Goal: Task Accomplishment & Management: Complete application form

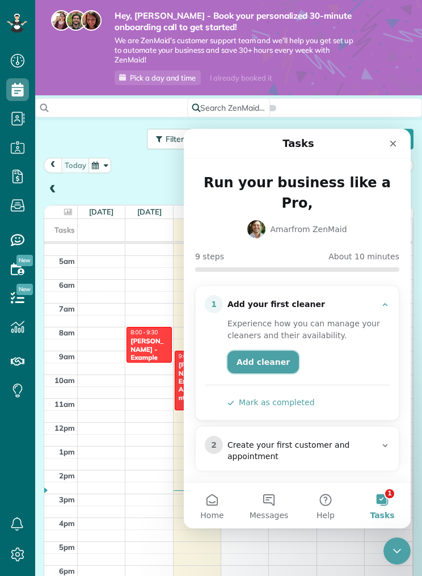
click at [278, 351] on link "Add cleaner" at bounding box center [264, 362] width 72 height 23
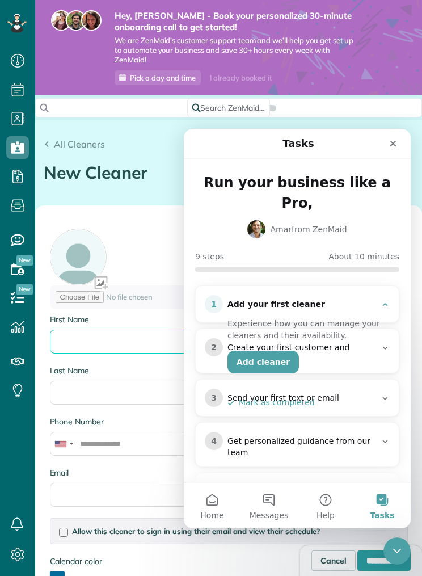
click at [90, 334] on input "First Name" at bounding box center [229, 342] width 358 height 24
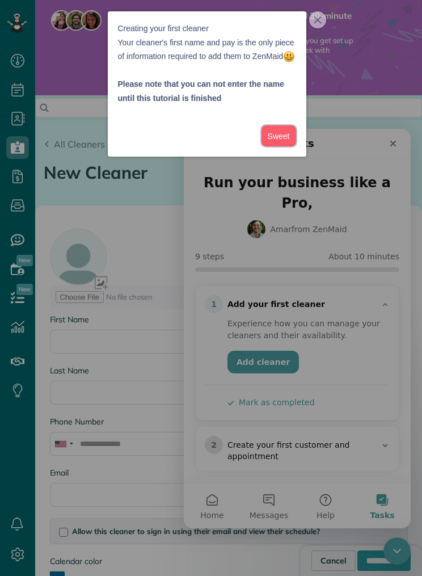
click at [280, 146] on button "Sweet" at bounding box center [279, 135] width 35 height 21
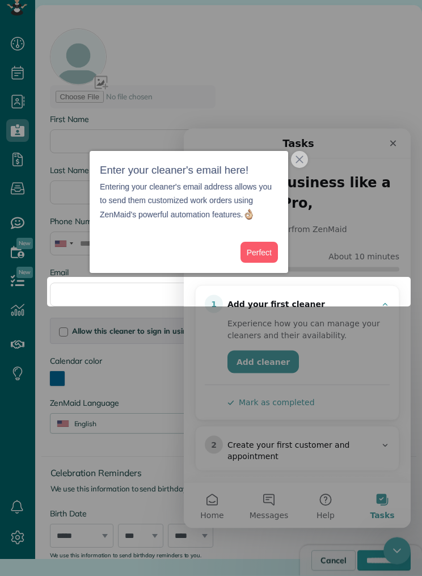
scroll to position [185, 0]
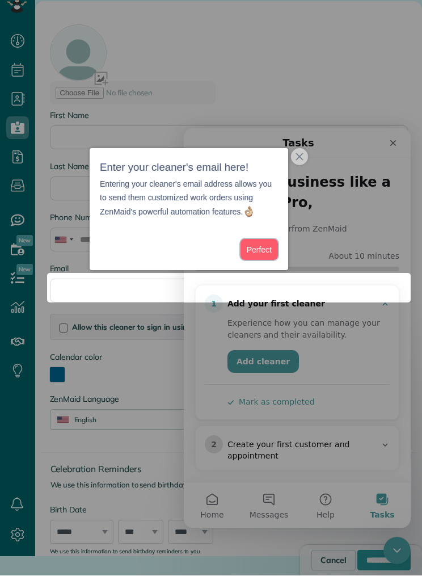
click at [271, 244] on button "Perfect" at bounding box center [259, 250] width 37 height 21
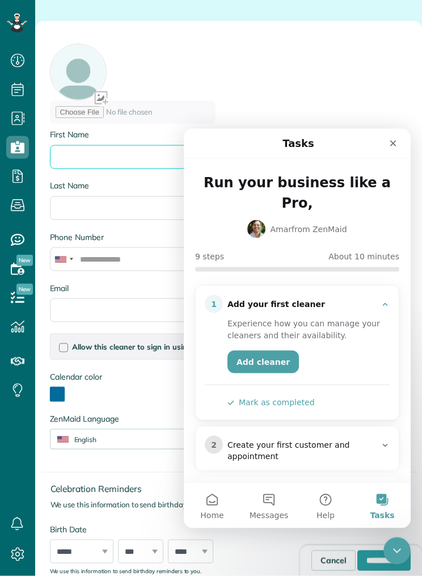
scroll to position [0, 0]
click at [93, 145] on input "First Name" at bounding box center [229, 157] width 358 height 24
click at [108, 145] on input "First Name" at bounding box center [229, 157] width 358 height 24
type input "******"
click at [76, 196] on input "Last Name" at bounding box center [229, 208] width 358 height 24
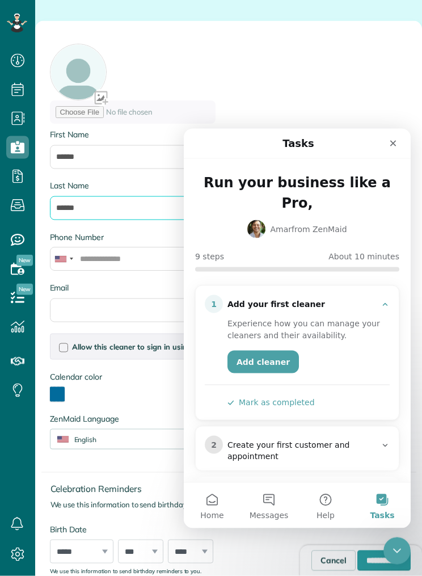
type input "******"
click at [118, 145] on input "******" at bounding box center [229, 157] width 358 height 24
type input "*"
type input "***"
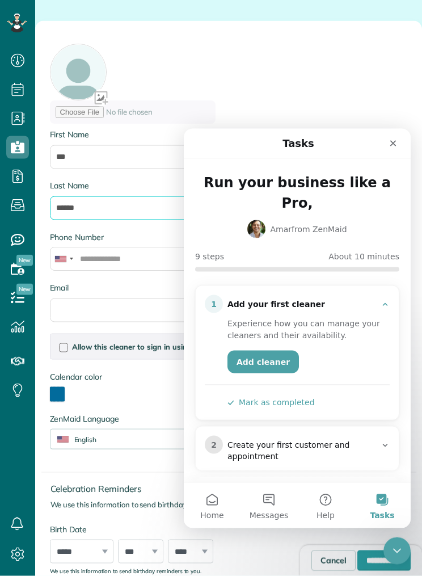
click at [94, 196] on input "******" at bounding box center [229, 208] width 358 height 24
type input "*"
type input "*****"
click at [104, 248] on input "Phone Number" at bounding box center [229, 260] width 358 height 24
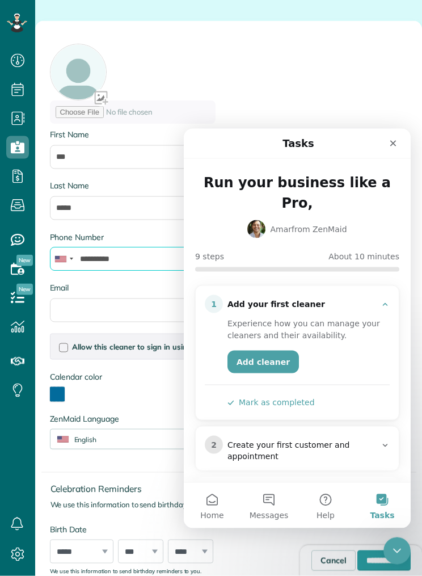
type input "**********"
click at [90, 299] on input "Email" at bounding box center [229, 311] width 358 height 24
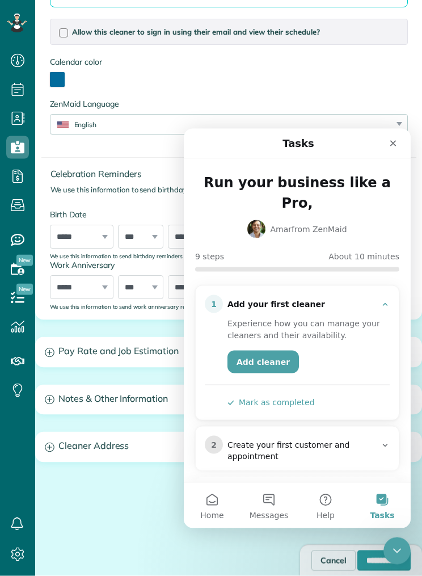
scroll to position [499, 0]
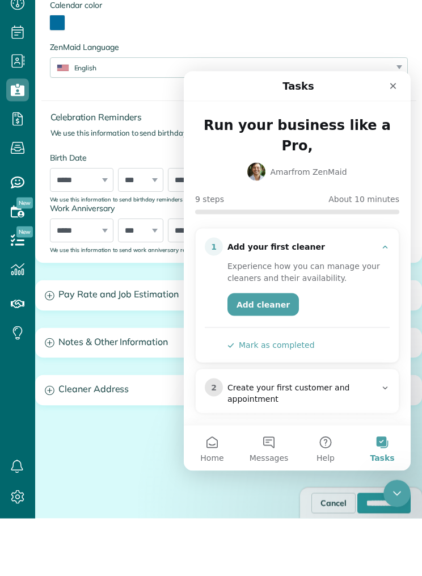
type input "**********"
click at [396, 90] on icon "Close" at bounding box center [393, 85] width 9 height 9
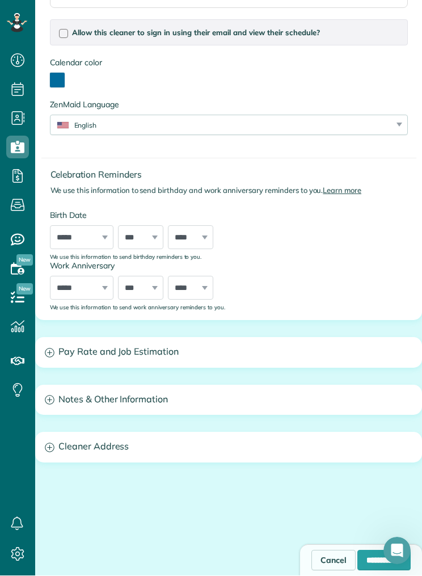
scroll to position [0, 0]
click at [103, 226] on select "***** ******* ******** ***** ***** *** **** **** ****** ********* ******* *****…" at bounding box center [82, 238] width 64 height 24
select select "**"
click at [143, 226] on select "*** * * * * * * * * * ** ** ** ** ** ** ** ** ** ** ** ** ** ** ** ** ** ** ** …" at bounding box center [140, 238] width 45 height 24
select select "*"
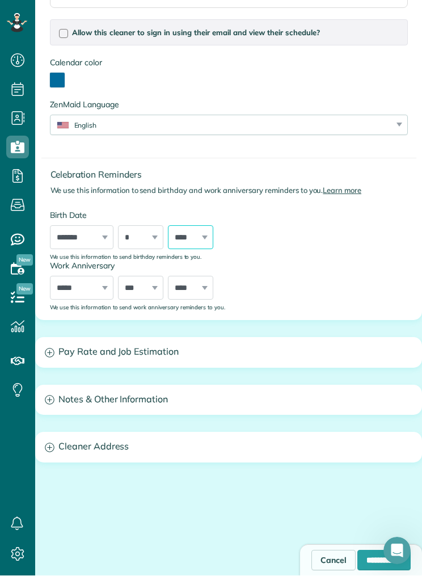
click at [212, 226] on select "**** **** **** **** **** **** **** **** **** **** **** **** **** **** **** ****…" at bounding box center [190, 238] width 45 height 24
select select "****"
click at [101, 277] on select "***** ******* ******** ***** ***** *** **** **** ****** ********* ******* *****…" at bounding box center [82, 289] width 64 height 24
select select "*"
click at [150, 277] on select "*** * * * * * * * * * ** ** ** ** ** ** ** ** ** ** ** ** ** ** ** ** ** ** ** …" at bounding box center [140, 289] width 45 height 24
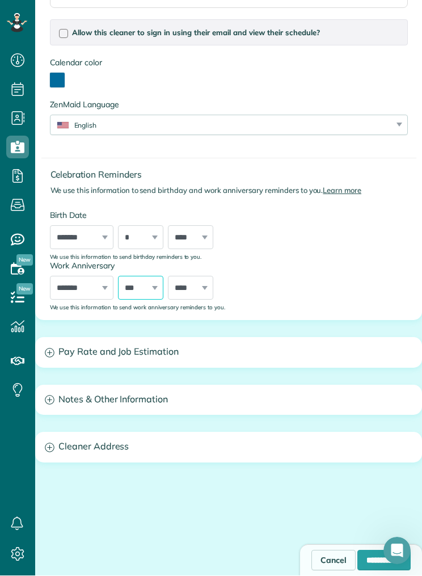
select select "*"
click at [200, 277] on select "**** **** **** **** **** **** **** **** **** **** **** **** **** **** **** ****…" at bounding box center [190, 289] width 45 height 24
select select "****"
click at [54, 349] on icon at bounding box center [50, 354] width 10 height 10
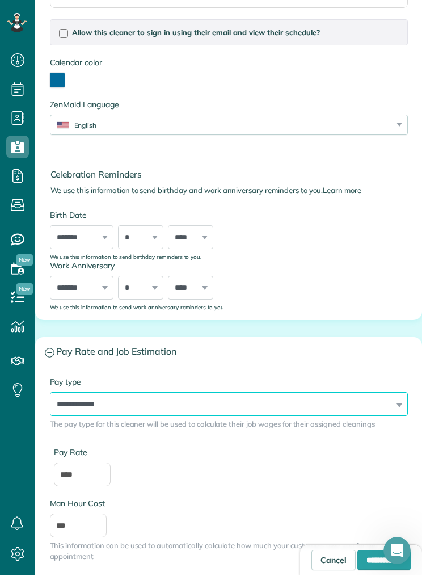
click at [403, 393] on select "**********" at bounding box center [229, 405] width 358 height 24
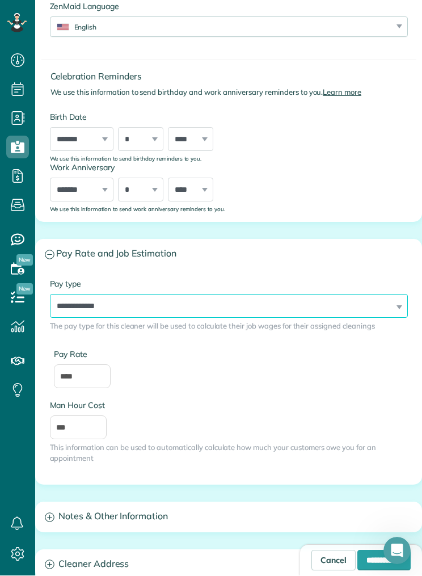
scroll to position [591, 0]
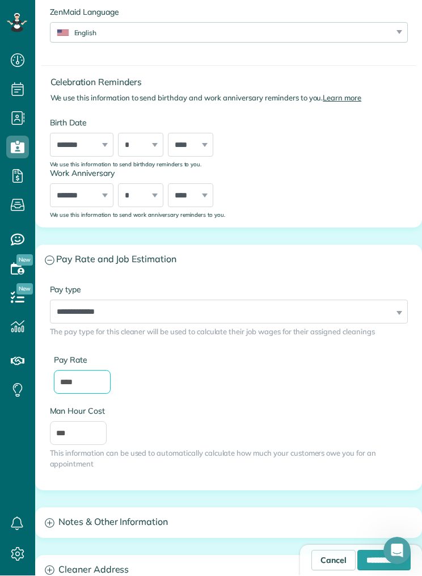
click at [93, 371] on input "****" at bounding box center [82, 383] width 57 height 24
type input "*"
type input "**"
click at [367, 355] on label "Pay Rate" at bounding box center [229, 360] width 350 height 11
click at [111, 371] on input "**" at bounding box center [82, 383] width 57 height 24
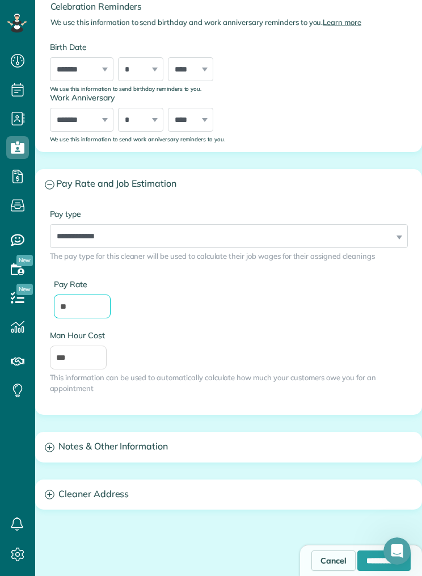
scroll to position [675, 0]
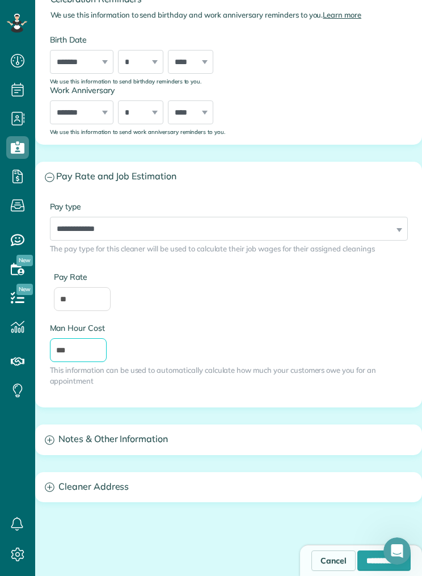
click at [95, 338] on input "***" at bounding box center [78, 350] width 57 height 24
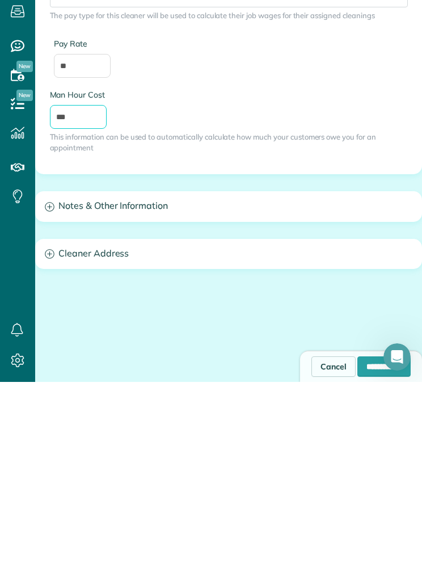
scroll to position [40, 0]
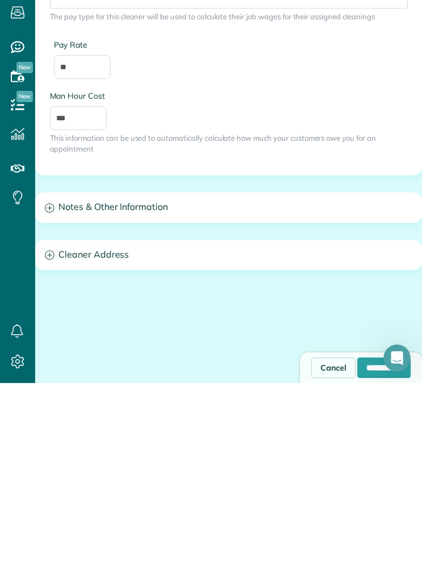
click at [362, 551] on input "**********" at bounding box center [384, 561] width 53 height 20
type input "**********"
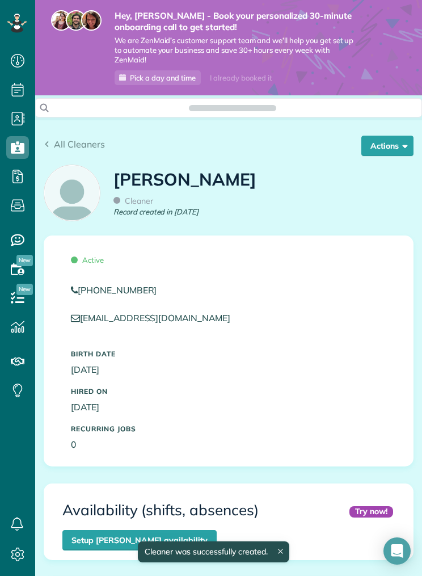
scroll to position [168, 0]
click at [78, 189] on img at bounding box center [72, 193] width 56 height 56
click at [411, 144] on button "Actions" at bounding box center [388, 146] width 52 height 20
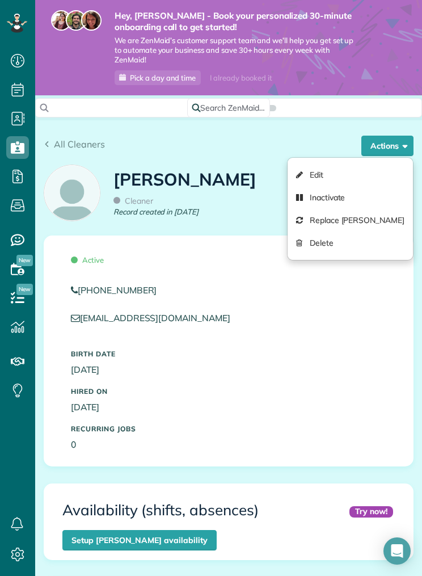
click at [349, 169] on link "Edit" at bounding box center [350, 175] width 125 height 23
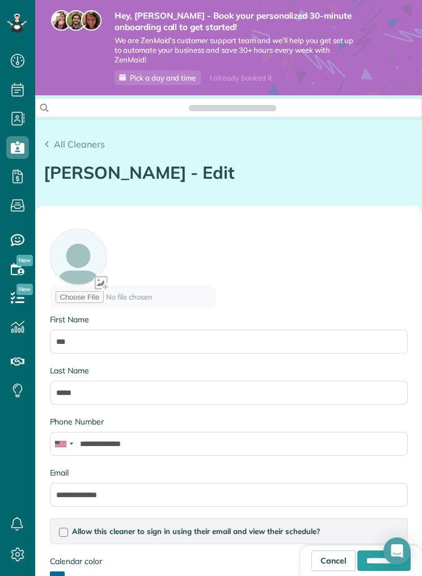
scroll to position [5, 5]
click at [110, 286] on input "file" at bounding box center [133, 297] width 166 height 23
click at [107, 280] on div at bounding box center [229, 271] width 358 height 85
click at [108, 275] on div at bounding box center [229, 271] width 358 height 85
click at [91, 253] on div at bounding box center [229, 271] width 358 height 85
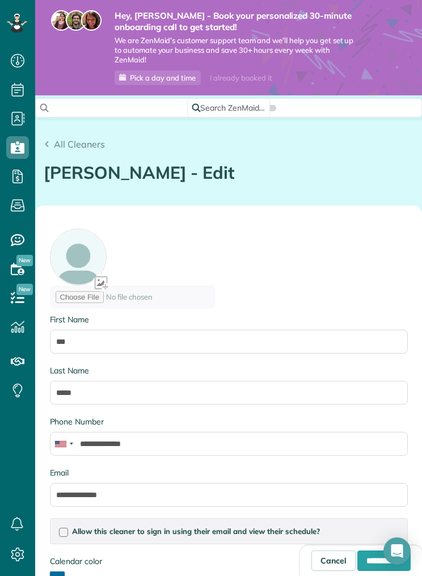
click at [110, 286] on input "file" at bounding box center [133, 297] width 166 height 23
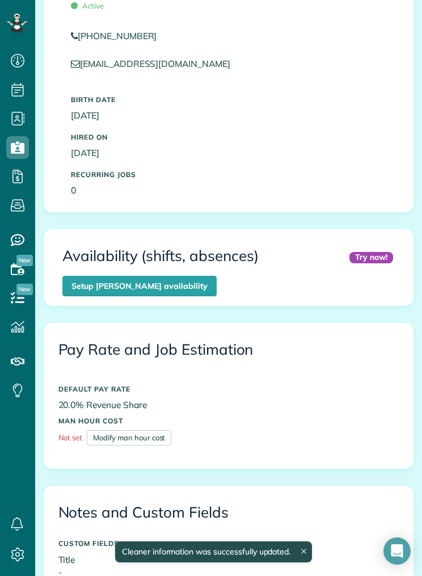
scroll to position [307, 0]
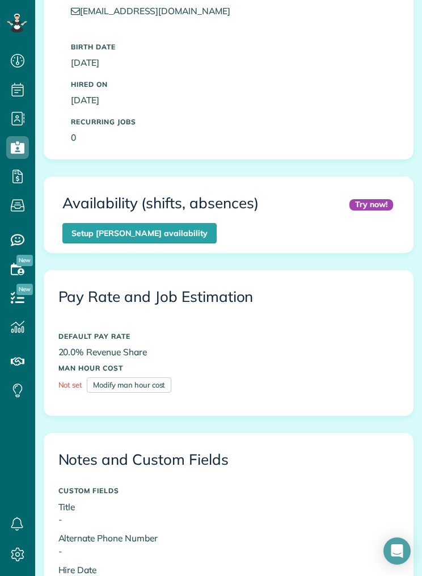
click at [217, 223] on link "Setup Wan Smith’s availability" at bounding box center [139, 233] width 154 height 20
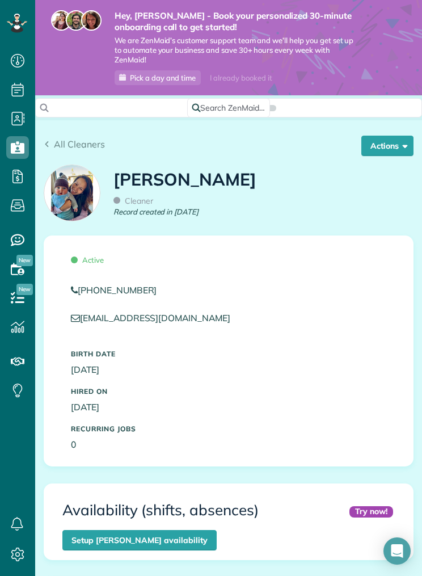
scroll to position [0, 0]
click at [27, 68] on icon at bounding box center [17, 60] width 23 height 23
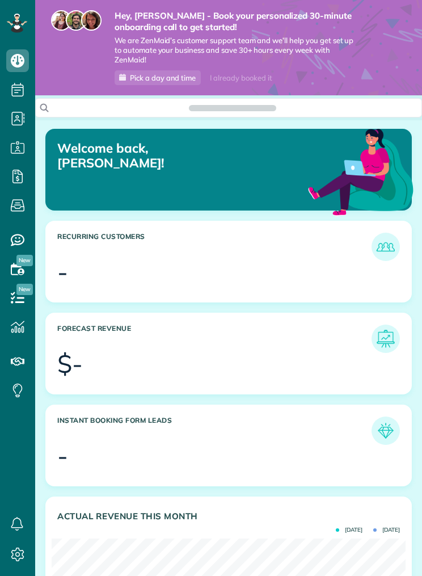
scroll to position [5, 5]
click at [19, 373] on span "Refer a friend" at bounding box center [17, 373] width 23 height 1
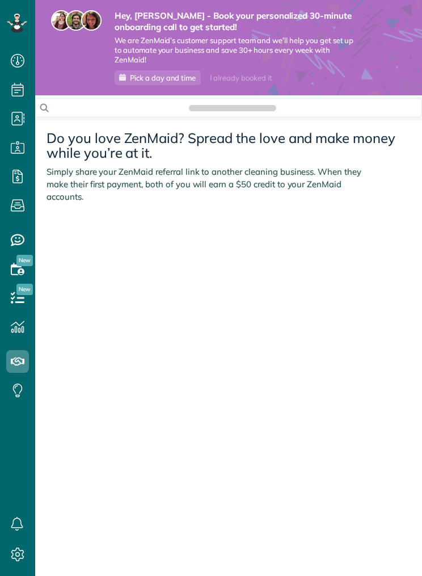
scroll to position [5, 5]
click at [23, 301] on icon at bounding box center [17, 298] width 23 height 23
click at [11, 265] on use at bounding box center [18, 269] width 14 height 12
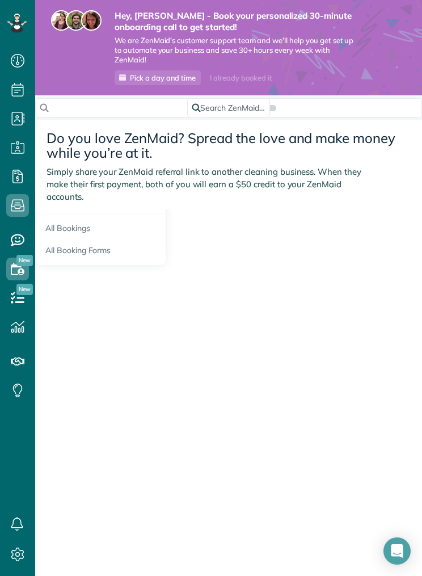
click at [68, 233] on link "All Bookings" at bounding box center [100, 226] width 131 height 26
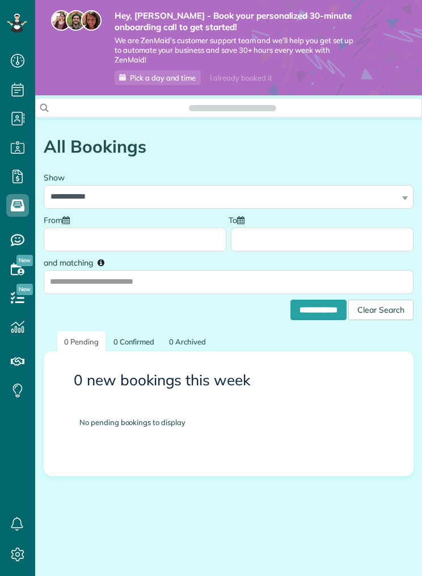
scroll to position [5, 5]
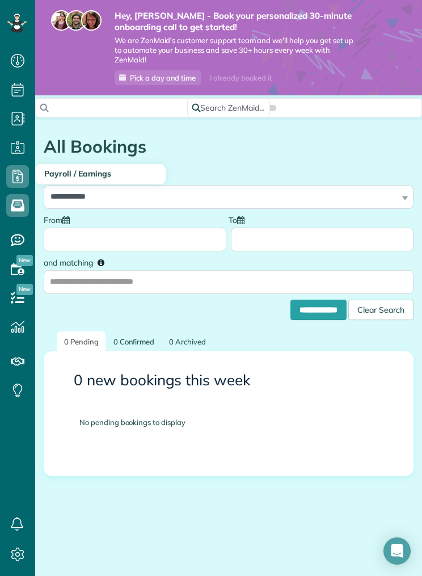
click at [20, 181] on icon at bounding box center [17, 176] width 23 height 23
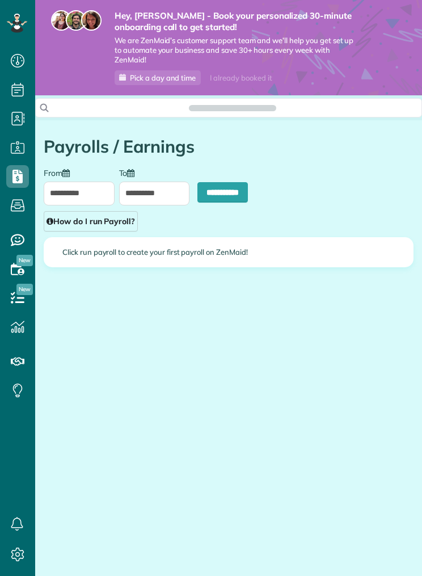
scroll to position [615, 35]
type input "**********"
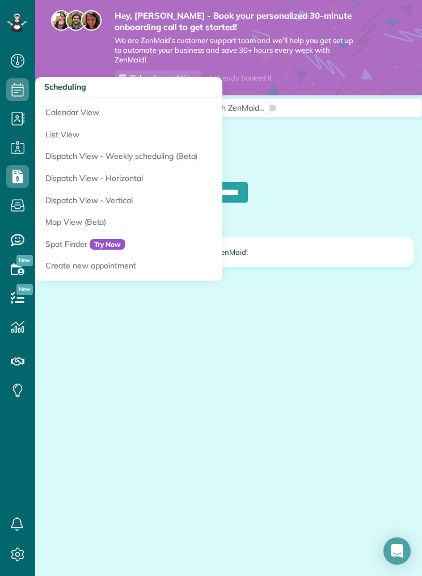
click at [72, 123] on link "Calendar View" at bounding box center [177, 111] width 284 height 26
click at [65, 137] on link "List View" at bounding box center [177, 135] width 284 height 22
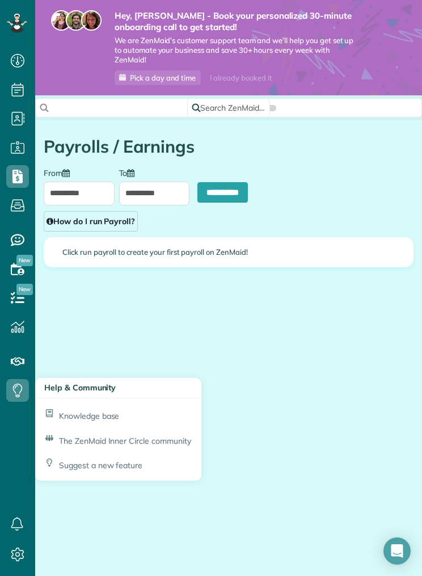
click at [19, 362] on icon at bounding box center [17, 361] width 23 height 23
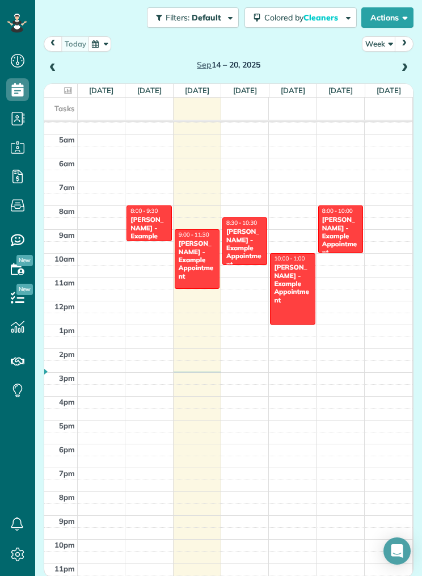
scroll to position [121, 0]
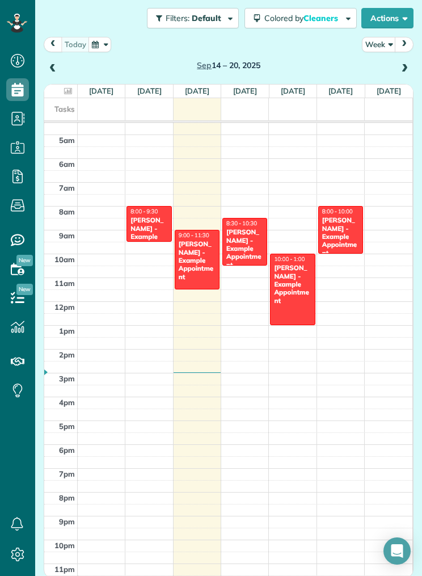
click at [107, 49] on button "button" at bounding box center [100, 44] width 23 height 15
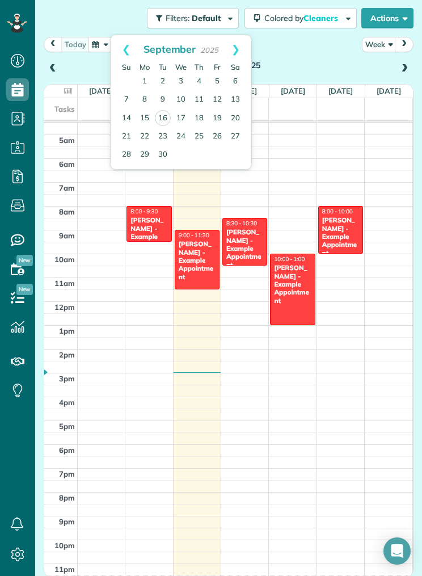
click at [106, 47] on button "button" at bounding box center [100, 44] width 23 height 15
click at [53, 44] on span "prev" at bounding box center [53, 43] width 9 height 7
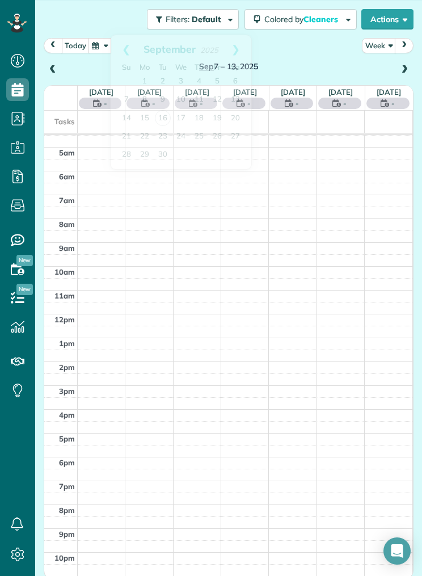
scroll to position [107, 0]
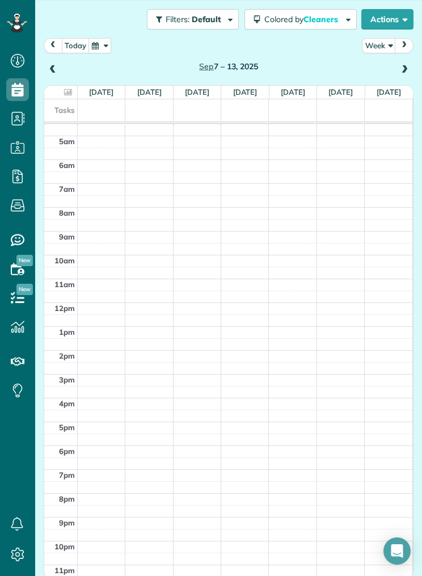
click at [110, 48] on button "button" at bounding box center [100, 45] width 23 height 15
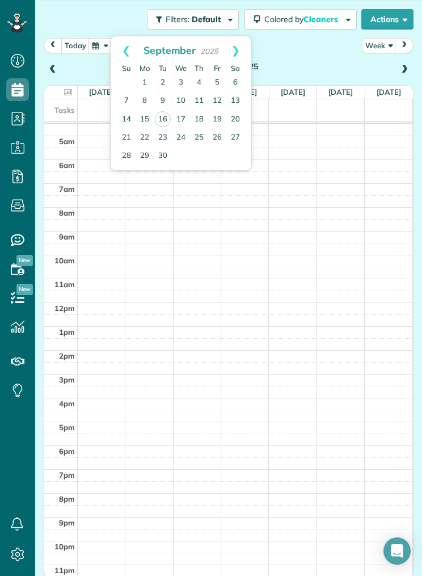
click at [408, 49] on button "next" at bounding box center [404, 45] width 19 height 15
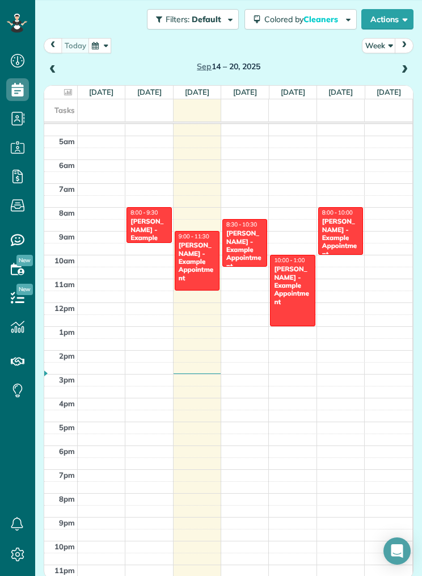
click at [379, 47] on button "Week" at bounding box center [379, 45] width 34 height 15
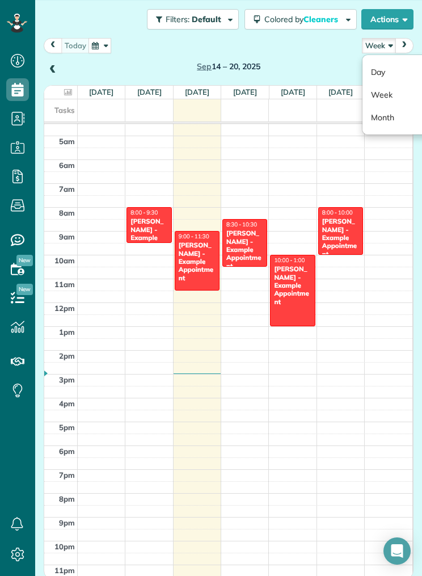
click at [394, 115] on link "Month" at bounding box center [408, 117] width 90 height 23
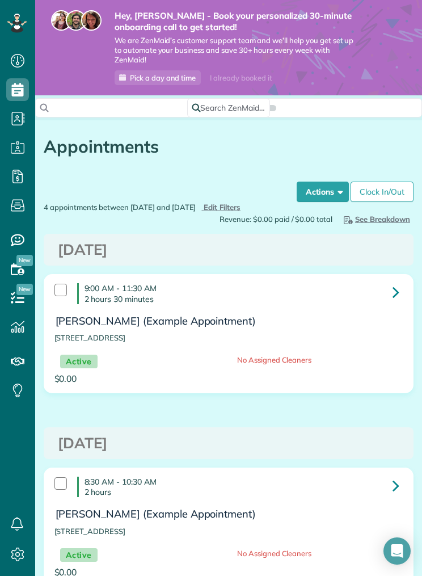
scroll to position [-1, 0]
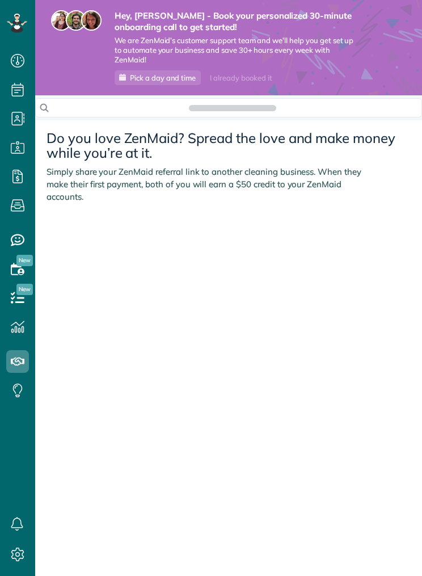
scroll to position [5, 5]
click at [7, 252] on span "Service ratings" at bounding box center [17, 252] width 23 height 1
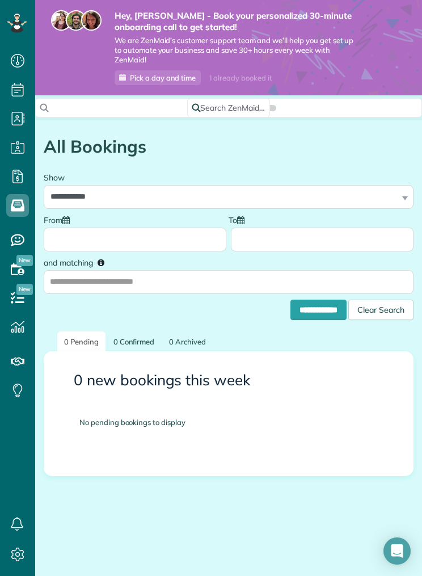
scroll to position [5, 5]
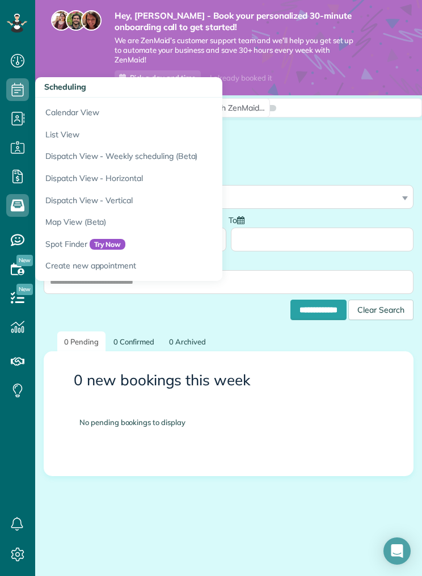
click at [365, 153] on h1 "All Bookings" at bounding box center [229, 146] width 370 height 19
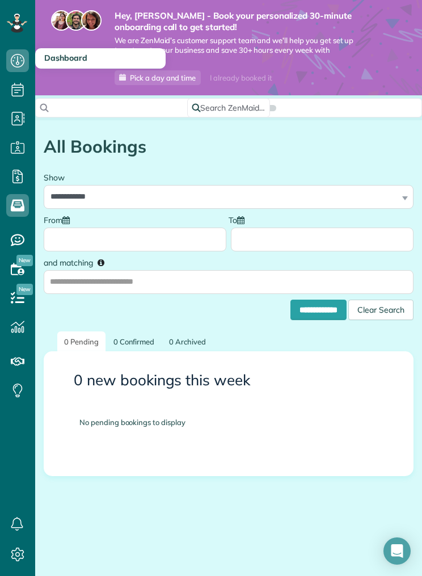
click at [15, 65] on icon at bounding box center [17, 60] width 23 height 23
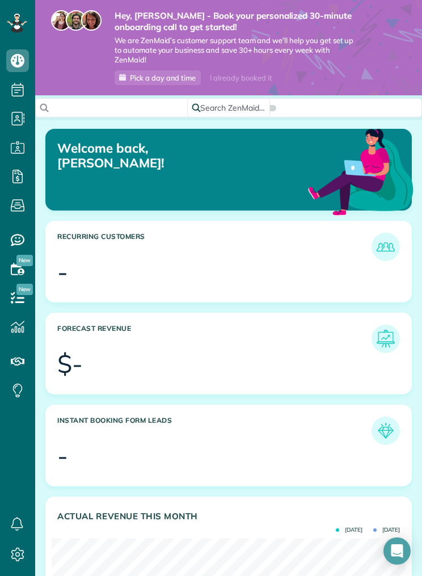
click at [151, 77] on span "Pick a day and time" at bounding box center [163, 77] width 66 height 9
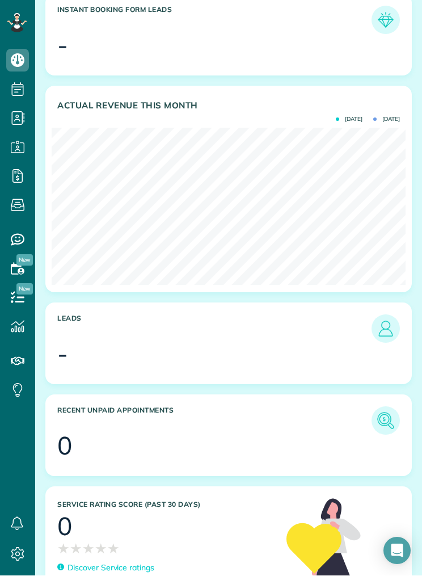
scroll to position [403, 0]
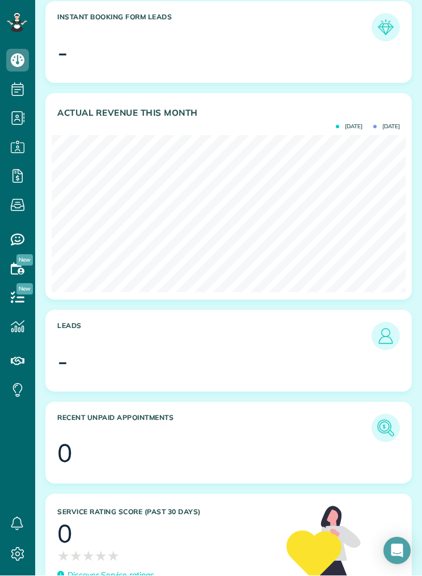
click at [394, 325] on img at bounding box center [386, 336] width 23 height 23
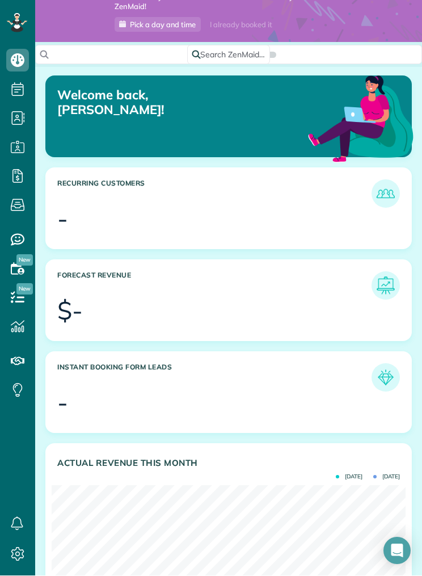
scroll to position [49, 0]
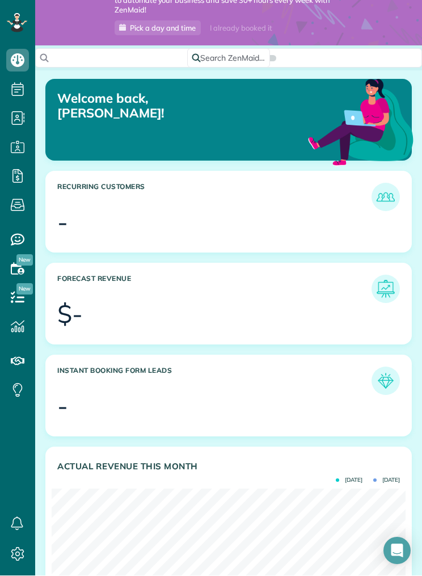
click at [363, 396] on div at bounding box center [237, 408] width 328 height 25
click at [388, 370] on img at bounding box center [386, 381] width 23 height 23
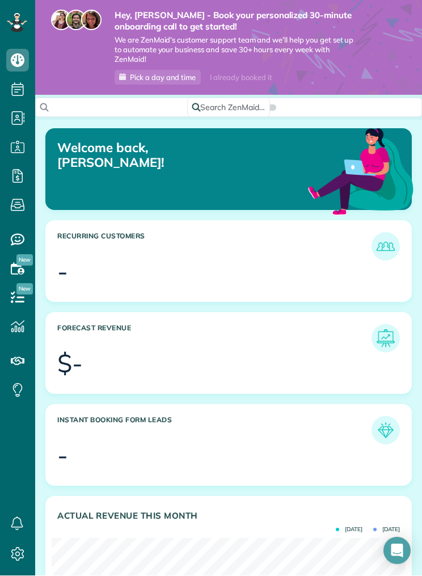
scroll to position [0, 0]
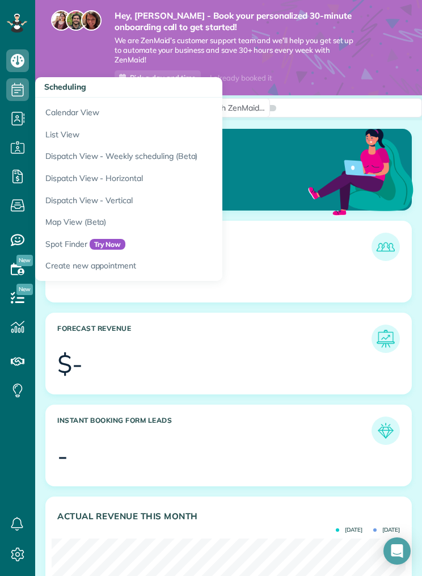
click at [174, 153] on link "Dispatch View - Weekly scheduling (Beta)" at bounding box center [177, 156] width 284 height 22
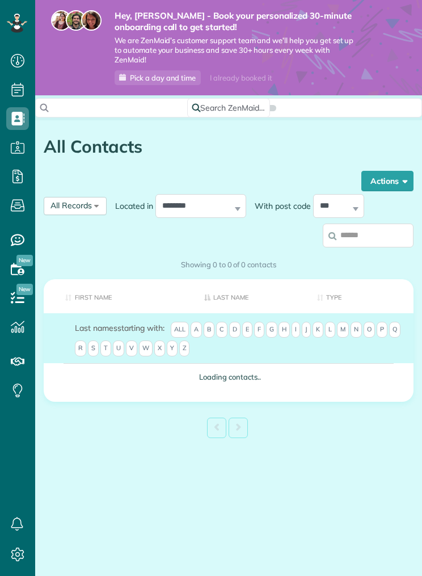
scroll to position [5, 5]
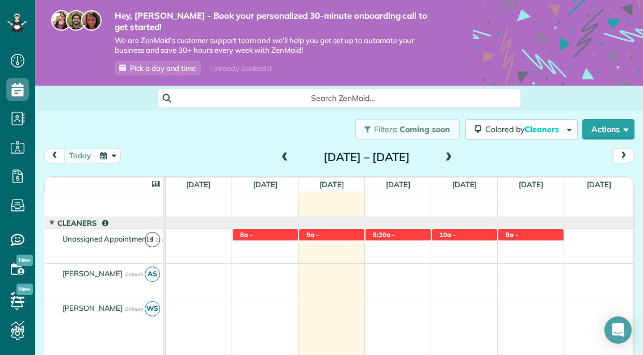
scroll to position [22, 0]
click at [422, 239] on span "[PERSON_NAME] (Example Appointment)" at bounding box center [532, 251] width 54 height 24
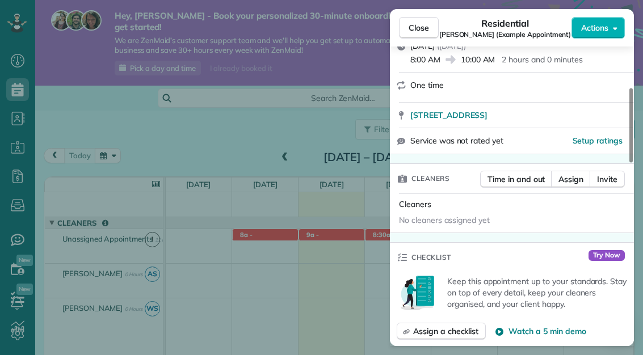
scroll to position [208, 0]
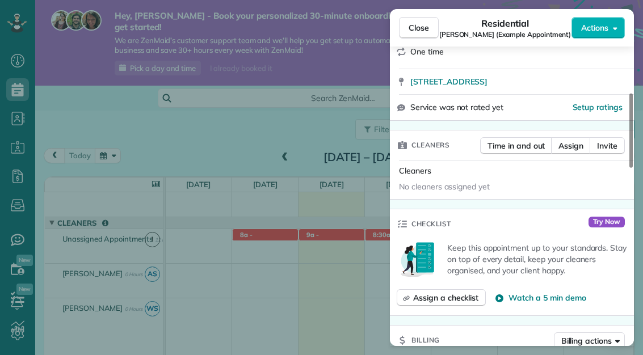
click at [422, 300] on span "Assign a checklist" at bounding box center [445, 297] width 65 height 11
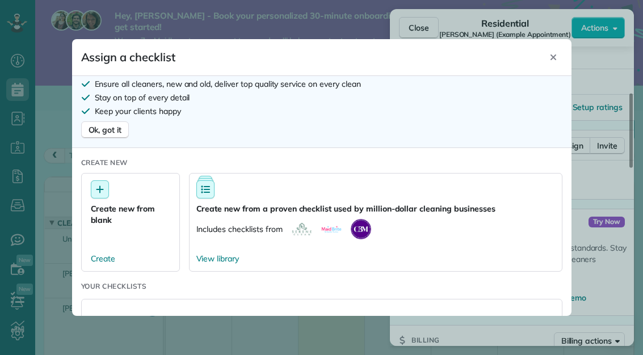
scroll to position [77, 0]
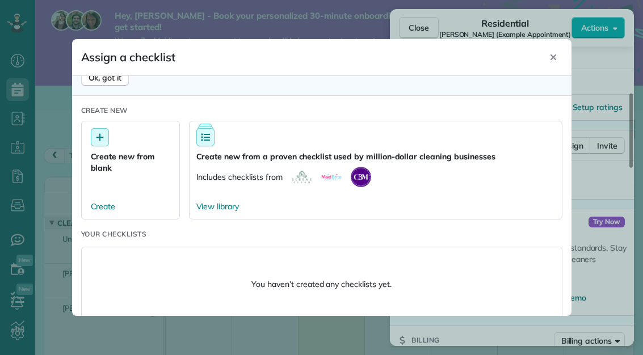
click at [422, 162] on button "Create new from a proven checklist used by million-dollar cleaning businesses I…" at bounding box center [376, 170] width 374 height 99
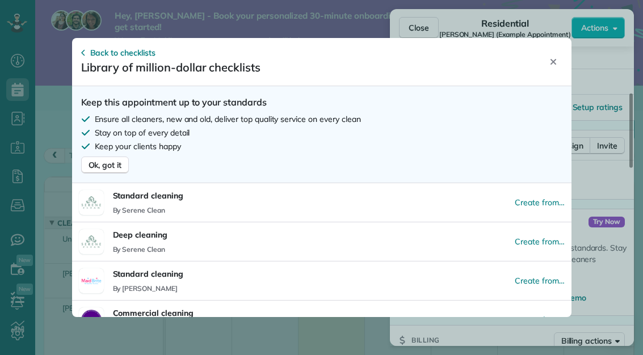
click at [422, 197] on div "Create from…" at bounding box center [540, 202] width 50 height 11
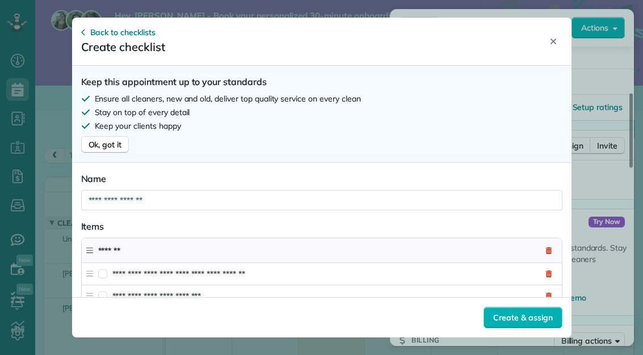
click at [106, 139] on span "Ok, got it" at bounding box center [106, 144] width 34 height 11
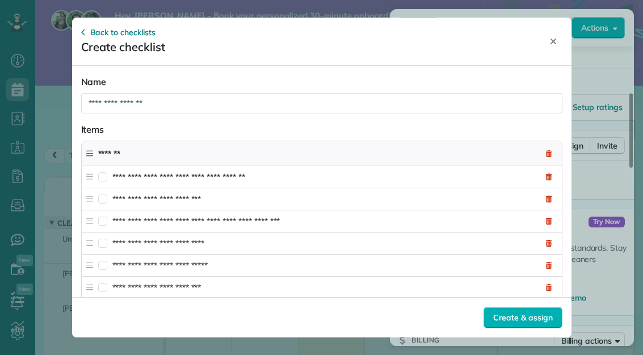
click at [422, 324] on span "Create & assign" at bounding box center [522, 317] width 59 height 11
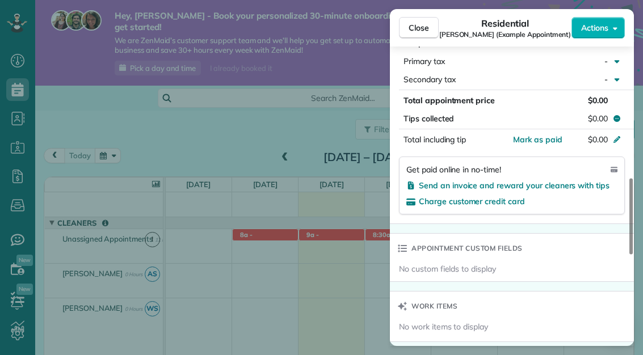
scroll to position [597, 0]
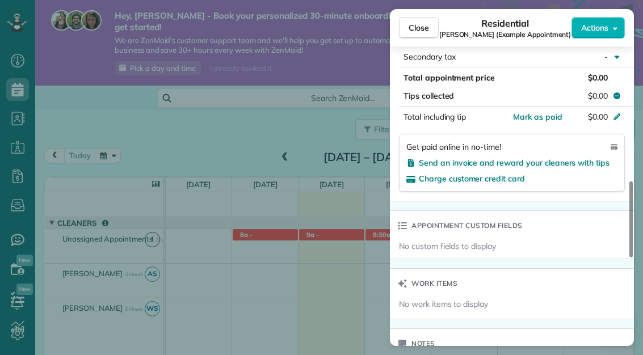
click at [422, 164] on span "Send an invoice and reward your cleaners with tips" at bounding box center [514, 163] width 191 height 10
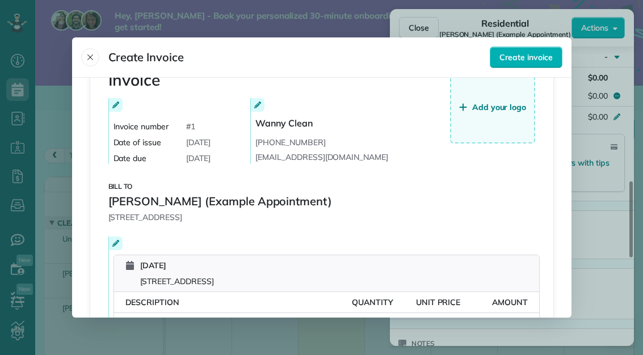
scroll to position [0, 0]
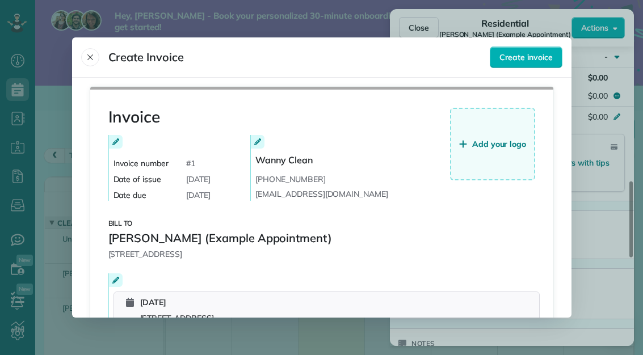
click at [89, 55] on icon "Close" at bounding box center [90, 58] width 6 height 6
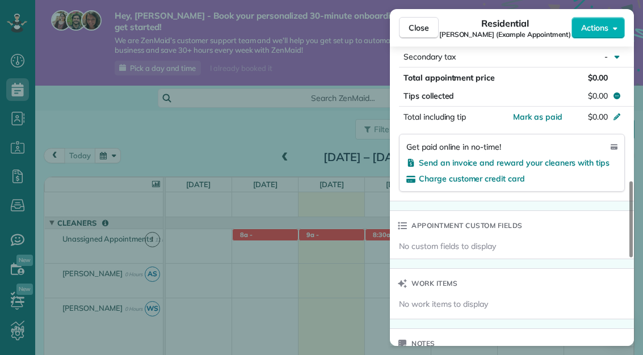
click at [416, 26] on span "Close" at bounding box center [419, 27] width 20 height 11
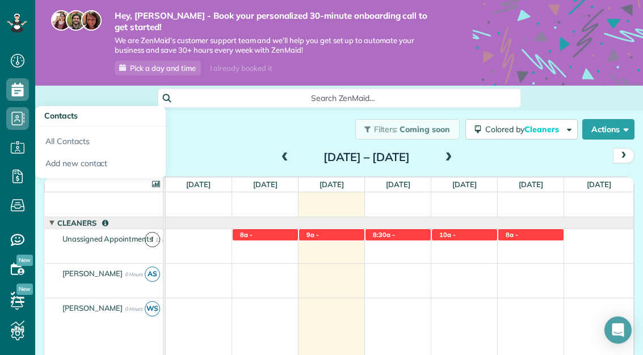
click at [422, 330] on icon "Open Intercom Messenger" at bounding box center [619, 331] width 12 height 14
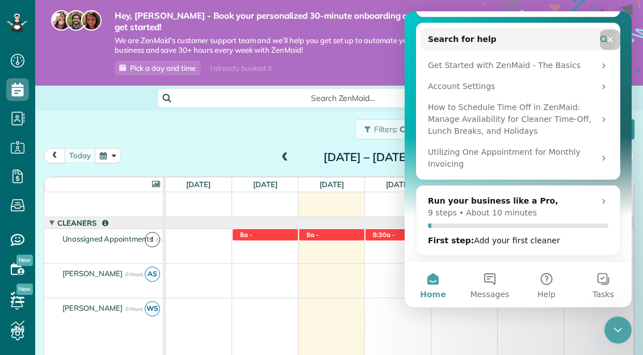
scroll to position [171, 0]
click at [422, 209] on div "9 steps • About 10 minutes" at bounding box center [518, 213] width 181 height 12
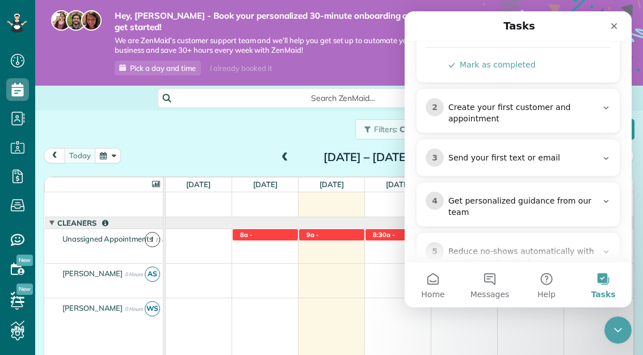
scroll to position [210, 0]
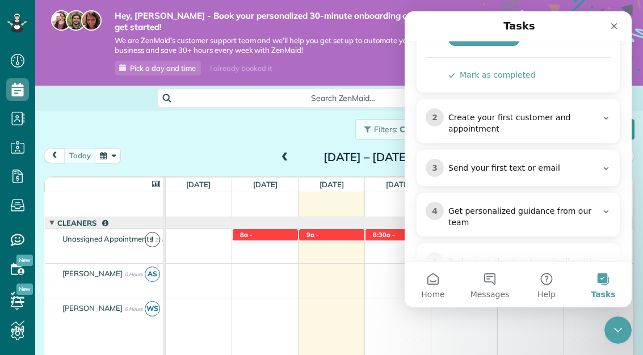
click at [422, 108] on div "2 Create your first customer and appointment" at bounding box center [518, 121] width 185 height 27
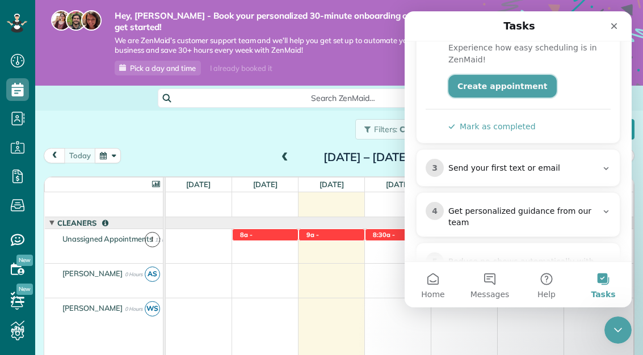
click at [422, 75] on link "Create appointment" at bounding box center [503, 86] width 108 height 23
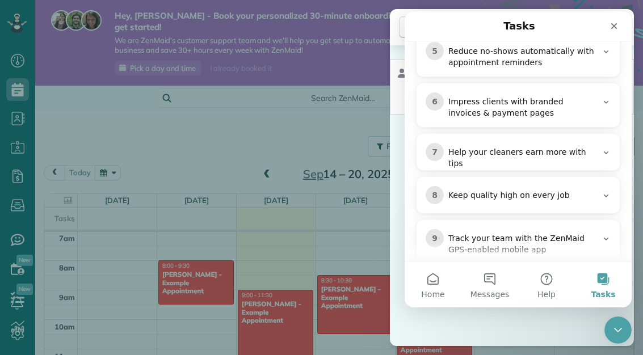
scroll to position [420, 0]
click at [621, 28] on div "Close" at bounding box center [614, 26] width 20 height 20
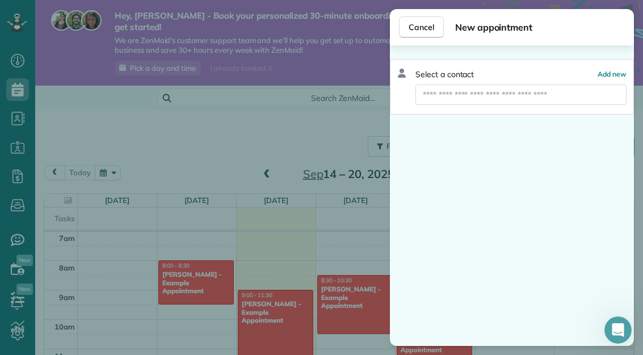
scroll to position [0, 0]
click at [556, 103] on input "text" at bounding box center [521, 95] width 211 height 20
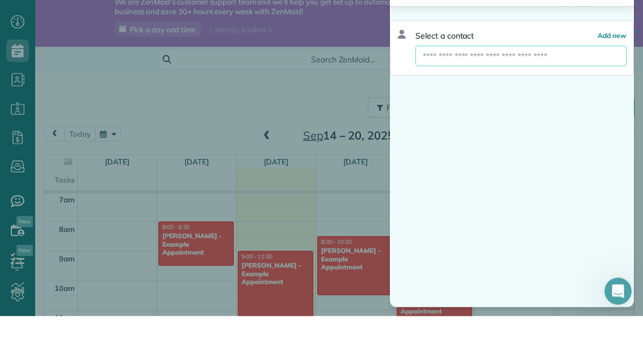
click at [615, 70] on span "Add new" at bounding box center [612, 74] width 29 height 9
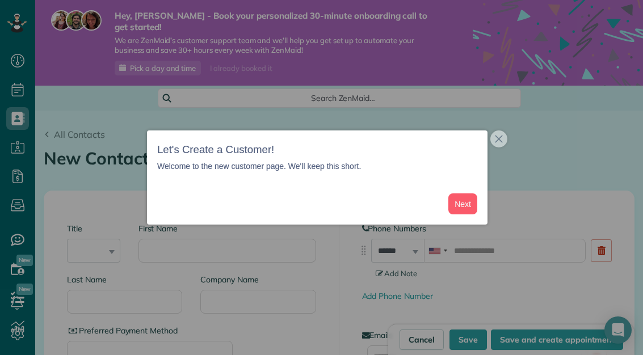
scroll to position [39, 0]
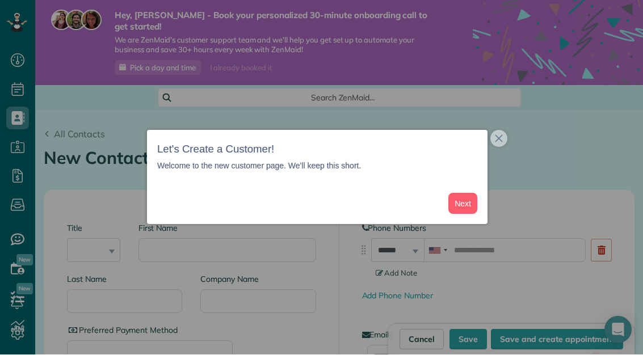
click at [504, 148] on button "close," at bounding box center [499, 139] width 17 height 17
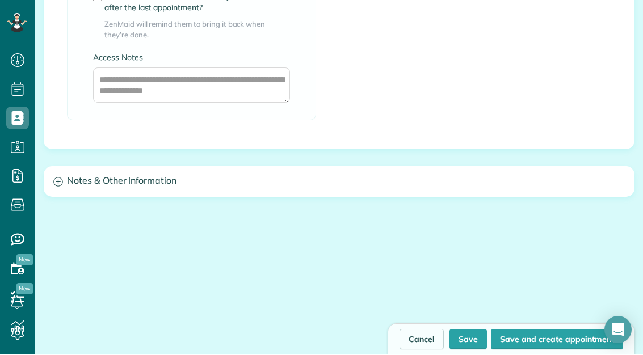
scroll to position [1129, 0]
click at [62, 178] on icon at bounding box center [58, 183] width 10 height 10
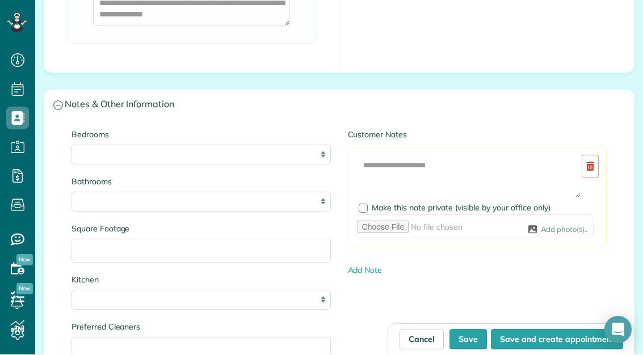
scroll to position [1206, 0]
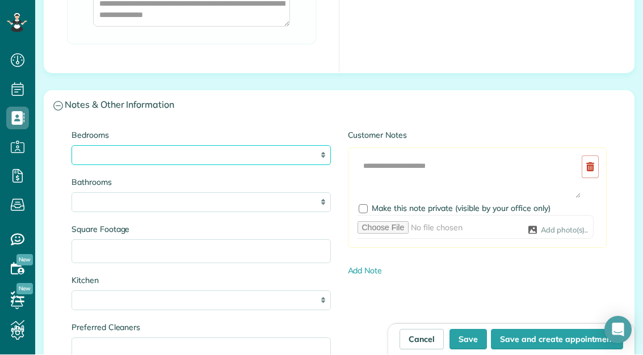
click at [112, 146] on select "* * * * **" at bounding box center [201, 156] width 259 height 20
select select "*"
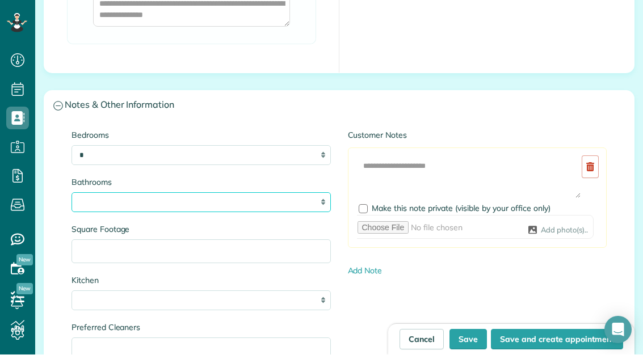
click at [111, 193] on select "* *** * *** * *** * *** **" at bounding box center [201, 203] width 259 height 20
select select "*"
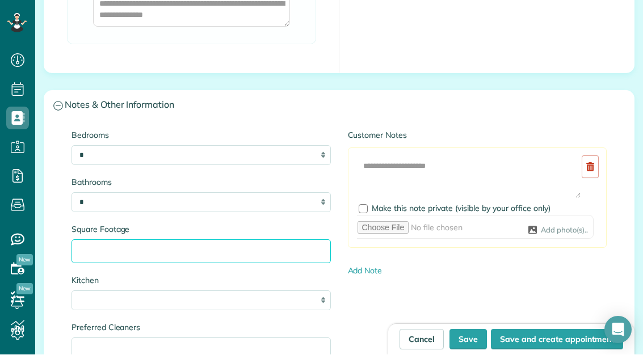
click at [122, 240] on input "Square Footage" at bounding box center [201, 252] width 259 height 24
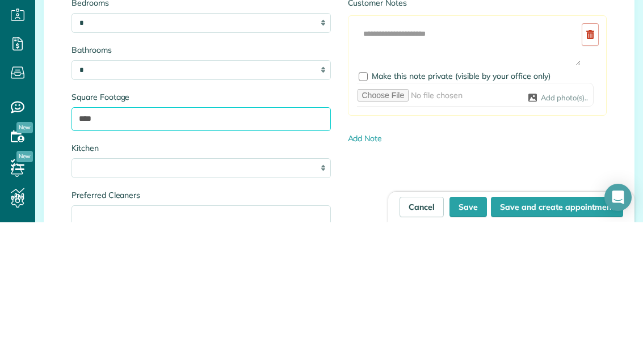
type input "****"
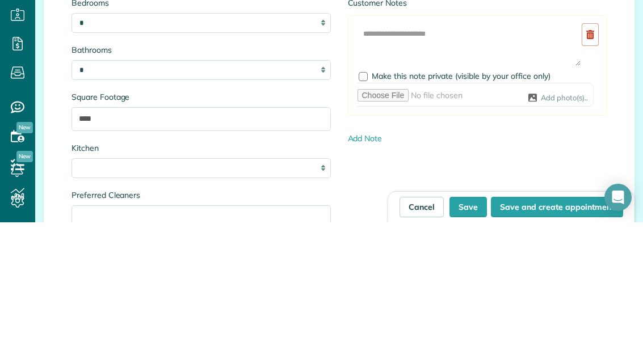
click at [516, 130] on div "Bedrooms * * * * ** Bathrooms * *** * *** * *** * *** ** Square Footage **** Ki…" at bounding box center [339, 303] width 552 height 346
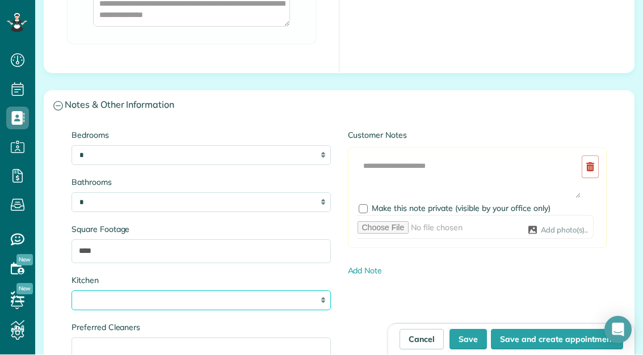
click at [104, 291] on select "* * * *" at bounding box center [201, 301] width 259 height 20
select select "*"
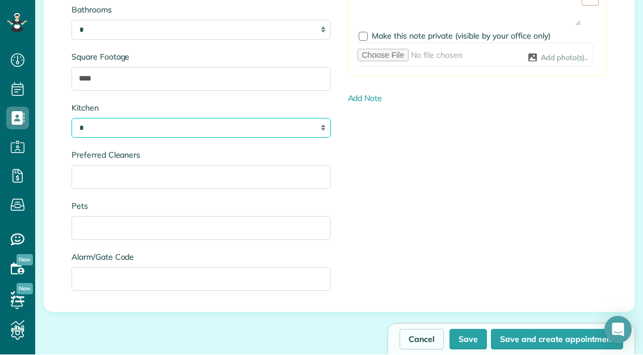
scroll to position [1383, 0]
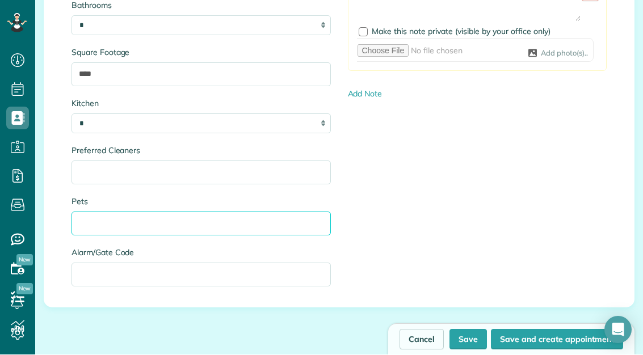
click at [101, 212] on input "Pets" at bounding box center [201, 224] width 259 height 24
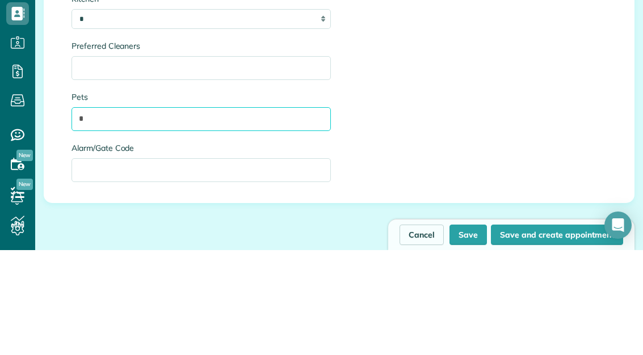
type input "*"
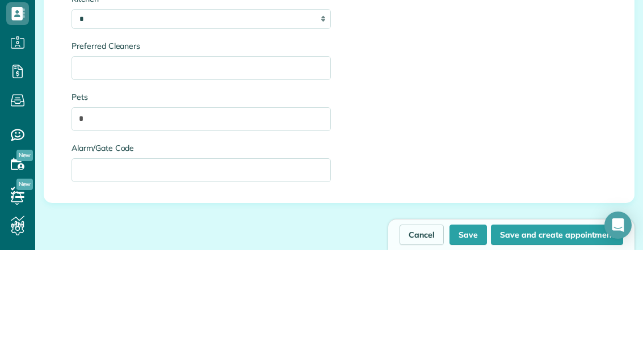
click at [529, 73] on div "Bedrooms * * * * ** Bathrooms * *** * *** * *** * *** ** Square Footage **** Ki…" at bounding box center [339, 126] width 552 height 346
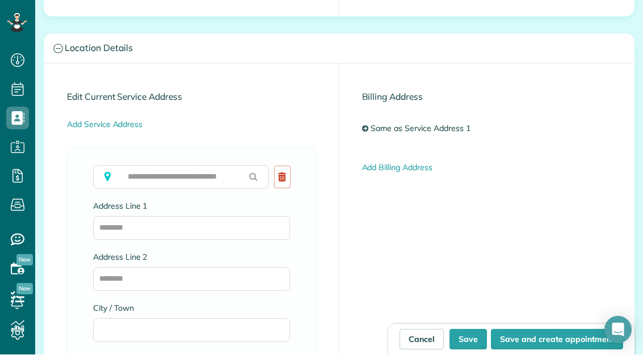
scroll to position [637, 0]
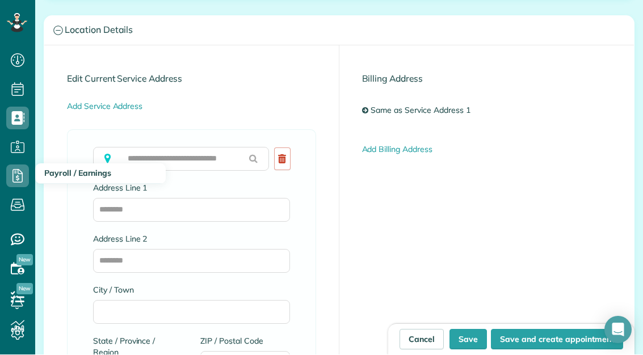
click at [11, 165] on icon at bounding box center [17, 176] width 23 height 23
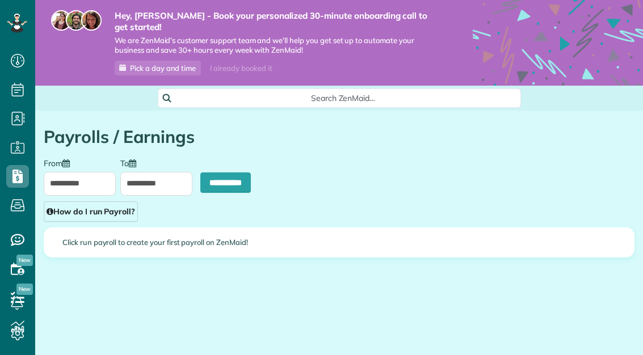
scroll to position [5, 5]
type input "**********"
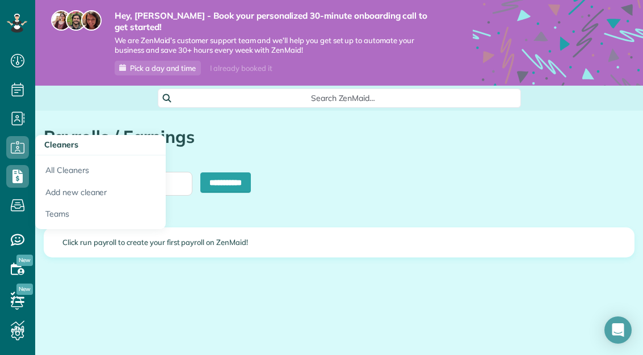
click at [10, 149] on icon at bounding box center [17, 147] width 23 height 23
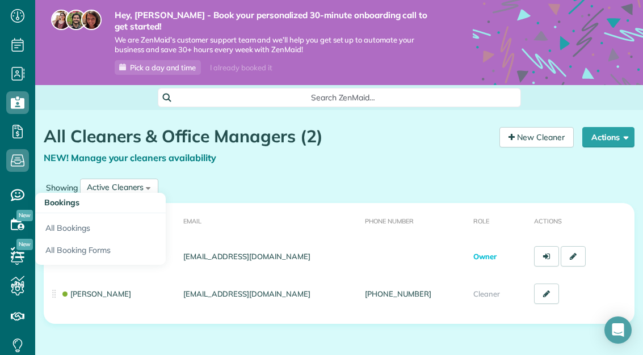
scroll to position [45, 0]
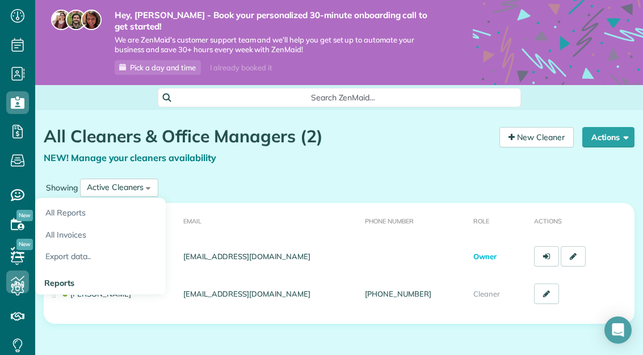
click at [81, 287] on link "Reports" at bounding box center [100, 284] width 131 height 24
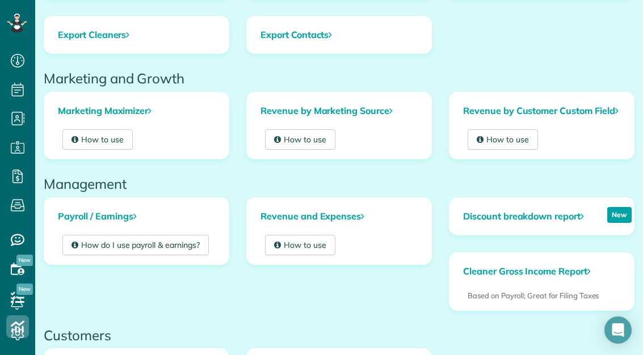
scroll to position [225, 0]
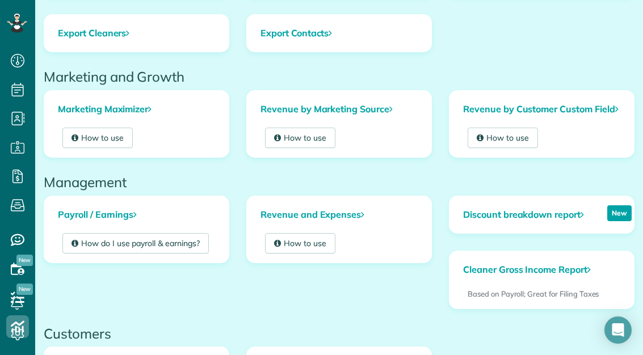
click at [118, 133] on link "How to use" at bounding box center [97, 138] width 70 height 20
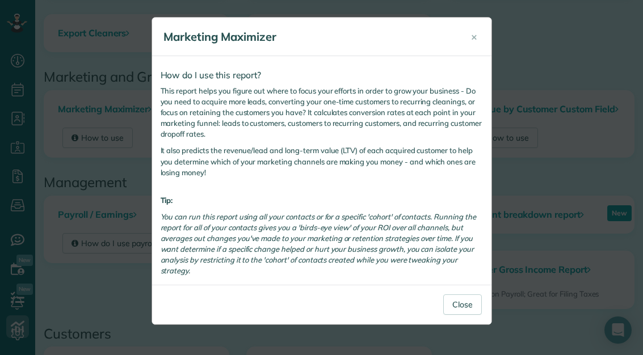
click at [127, 128] on div "× Marketing Maximizer How do I use this report? This report helps you figure ou…" at bounding box center [321, 177] width 643 height 355
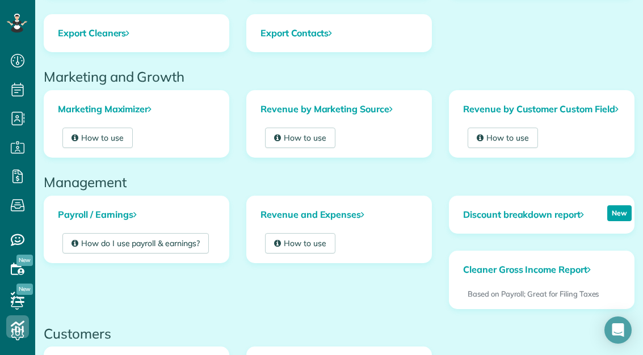
click at [114, 128] on link "How to use" at bounding box center [97, 138] width 70 height 20
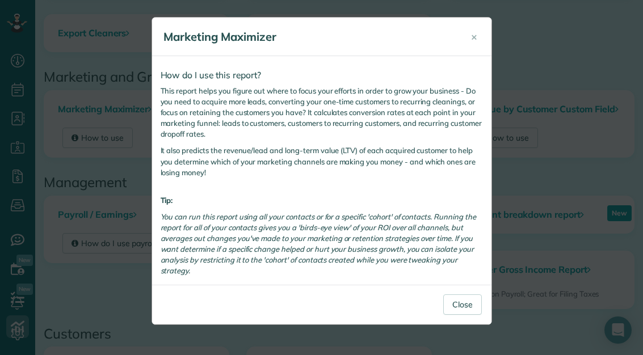
click at [474, 37] on span "×" at bounding box center [474, 36] width 6 height 13
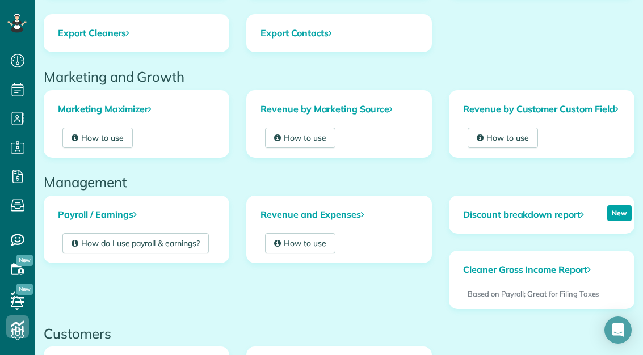
click at [313, 242] on link "How to use" at bounding box center [300, 243] width 70 height 20
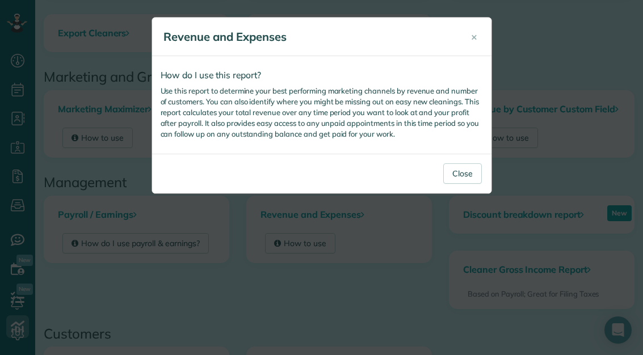
click at [485, 36] on button "×" at bounding box center [474, 36] width 23 height 27
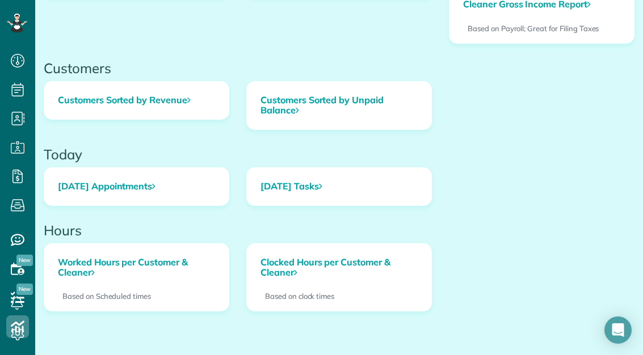
scroll to position [490, 0]
click at [366, 283] on link "Clocked Hours per Customer & Cleaner" at bounding box center [339, 268] width 185 height 47
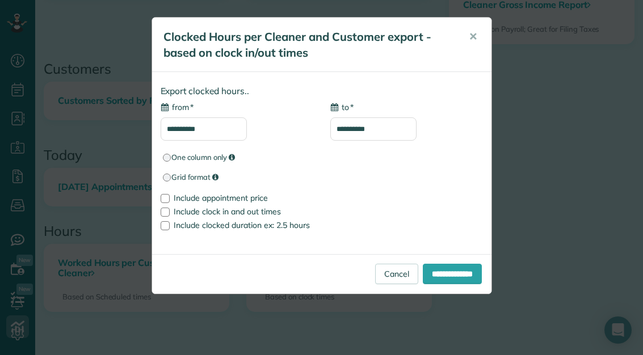
type input "**********"
click at [384, 276] on link "Cancel" at bounding box center [396, 274] width 43 height 20
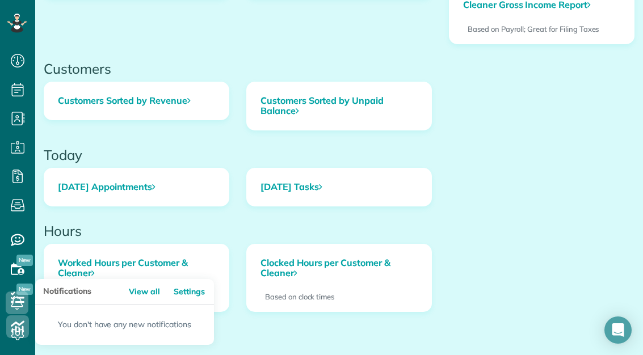
click at [21, 320] on link at bounding box center [17, 303] width 34 height 34
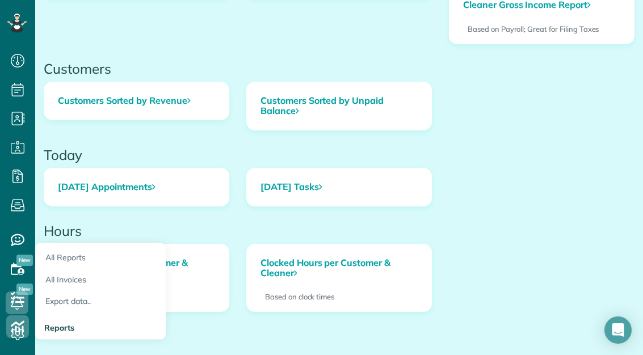
click at [69, 329] on span "Reports" at bounding box center [59, 328] width 30 height 10
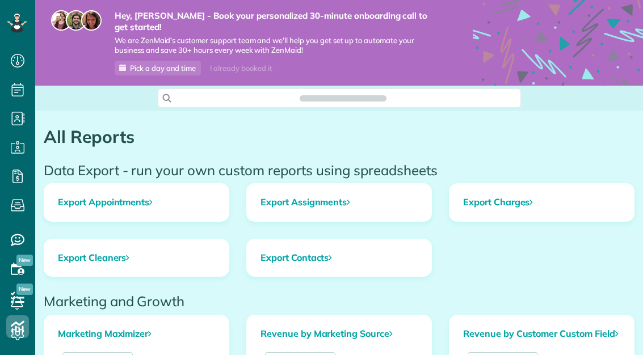
scroll to position [5, 5]
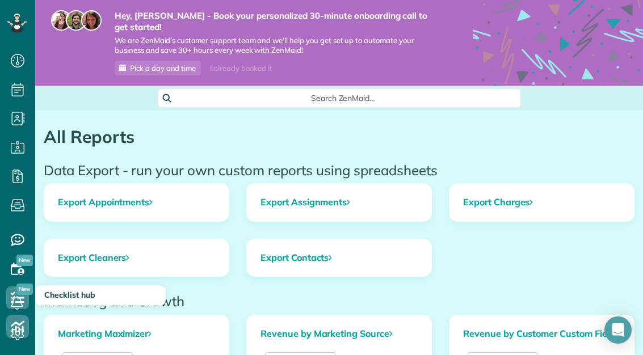
click at [9, 293] on icon at bounding box center [17, 298] width 23 height 23
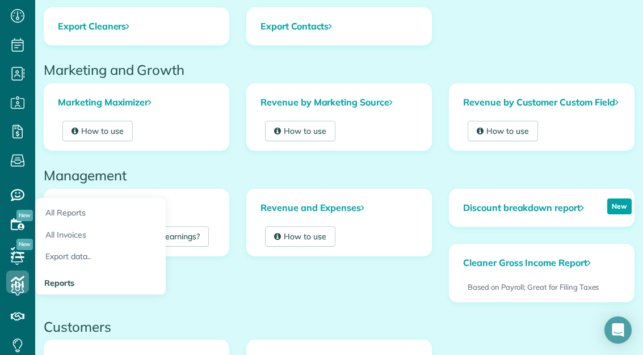
click at [69, 287] on span "Reports" at bounding box center [59, 283] width 30 height 10
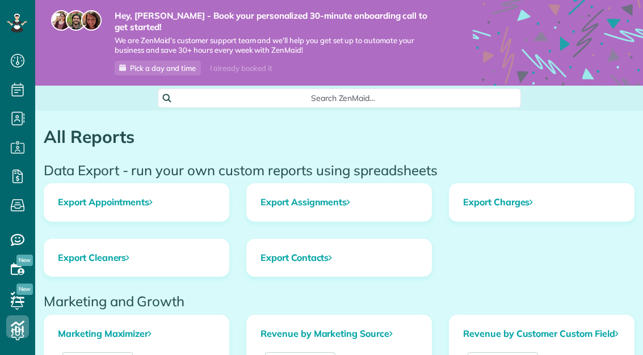
scroll to position [5, 5]
click at [15, 289] on icon at bounding box center [17, 298] width 23 height 23
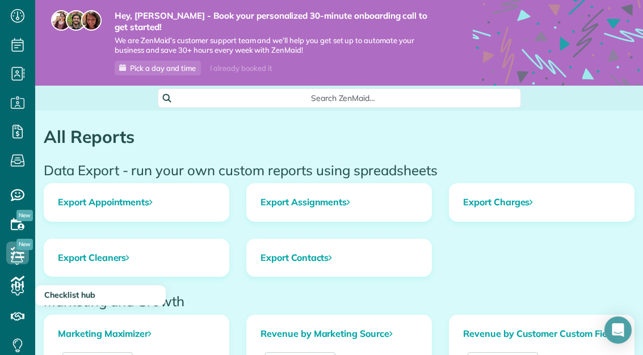
scroll to position [45, 0]
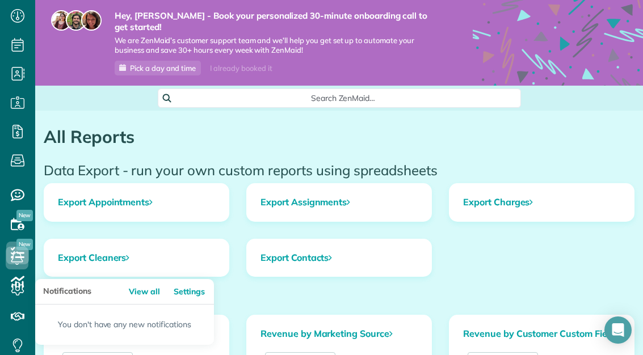
click at [21, 270] on icon at bounding box center [17, 258] width 23 height 23
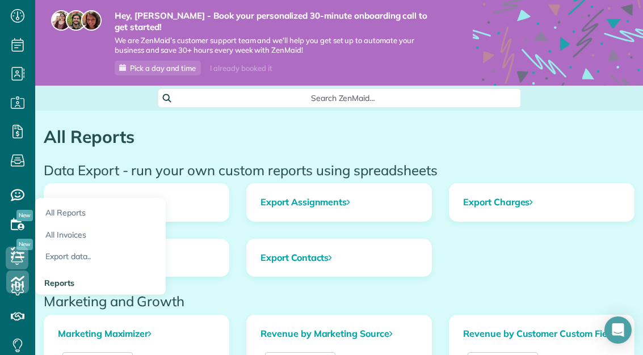
click at [82, 215] on link "All Reports" at bounding box center [100, 211] width 131 height 26
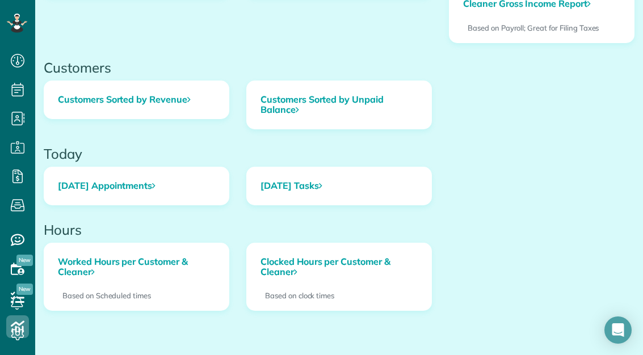
scroll to position [490, 0]
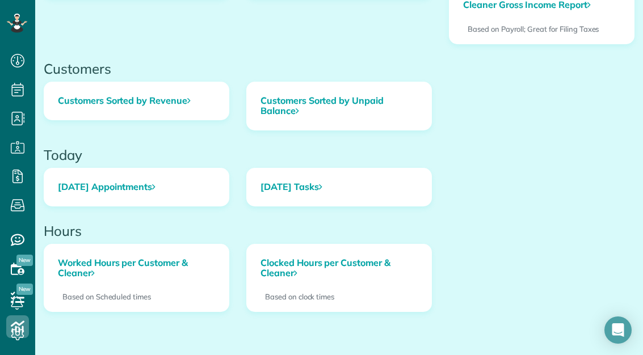
click at [89, 274] on link "Worked Hours per Customer & Cleaner" at bounding box center [136, 268] width 185 height 47
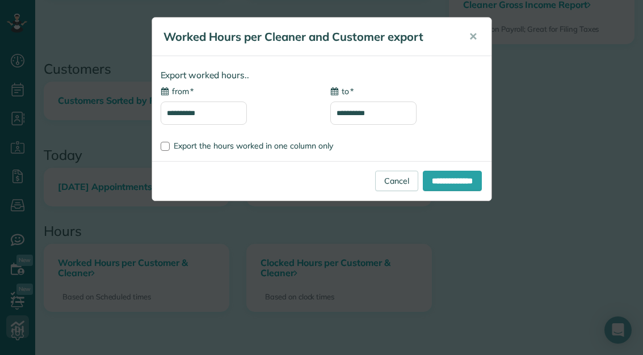
click at [475, 36] on span "✕" at bounding box center [473, 36] width 9 height 13
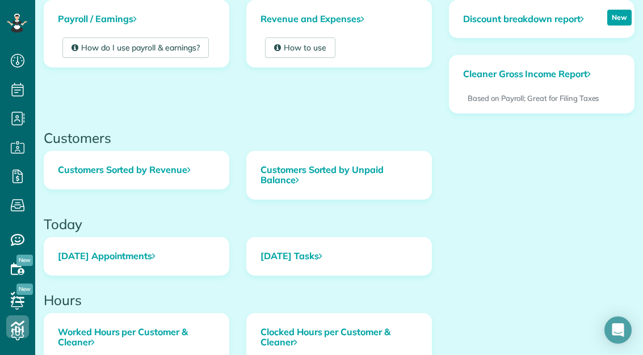
scroll to position [421, 0]
click at [526, 75] on link "Cleaner Gross Income Report" at bounding box center [527, 73] width 155 height 37
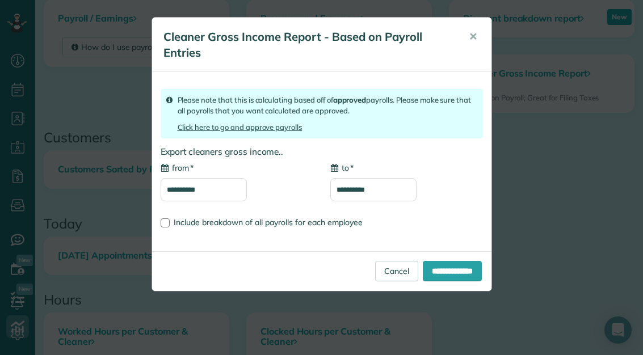
click at [474, 39] on span "✕" at bounding box center [473, 36] width 9 height 13
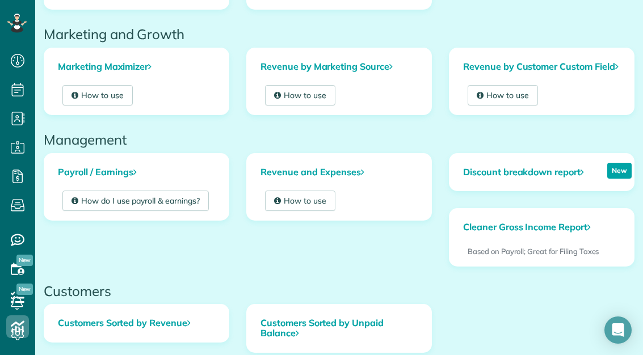
scroll to position [265, 0]
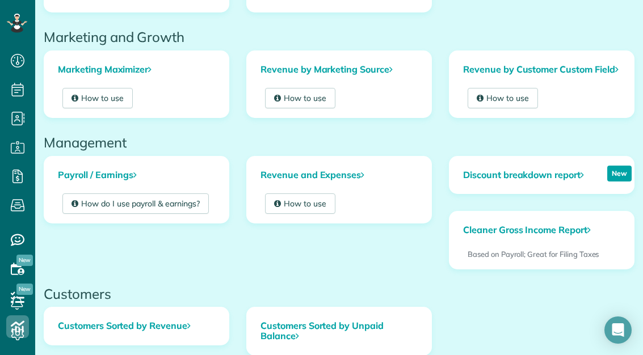
click at [330, 200] on link "How to use" at bounding box center [300, 204] width 70 height 20
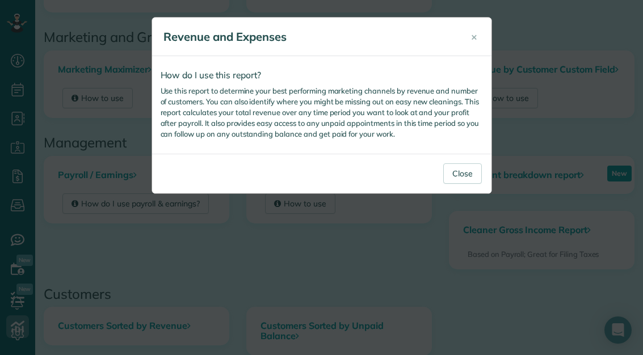
click at [469, 177] on button "Close" at bounding box center [462, 174] width 39 height 20
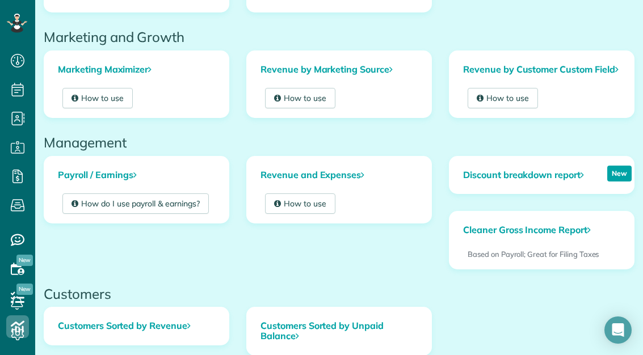
click at [111, 202] on link "How do I use payroll & earnings?" at bounding box center [135, 204] width 146 height 20
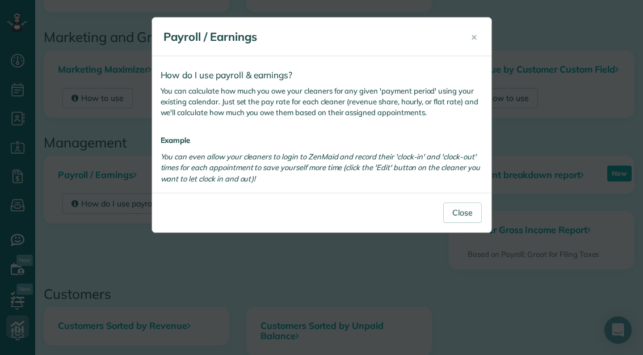
click at [472, 215] on button "Close" at bounding box center [462, 213] width 39 height 20
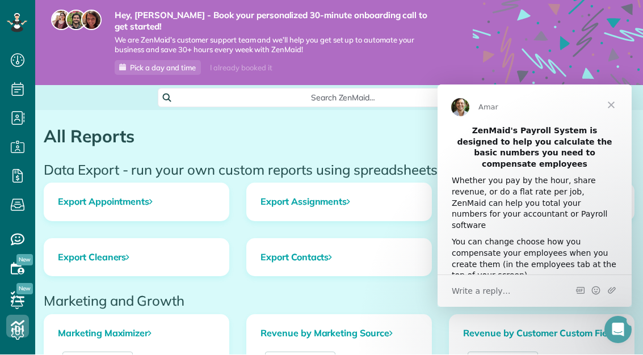
scroll to position [0, 0]
